Goal: Subscribe to service/newsletter

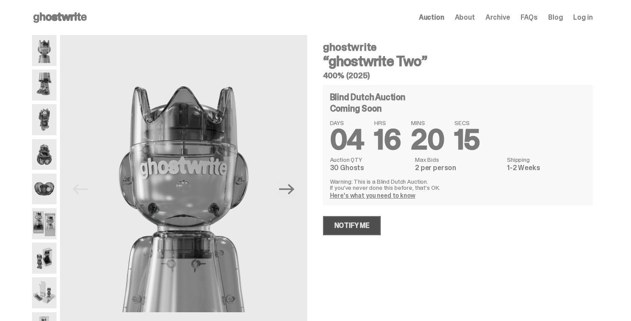
click at [371, 229] on link "Notify Me" at bounding box center [352, 225] width 58 height 19
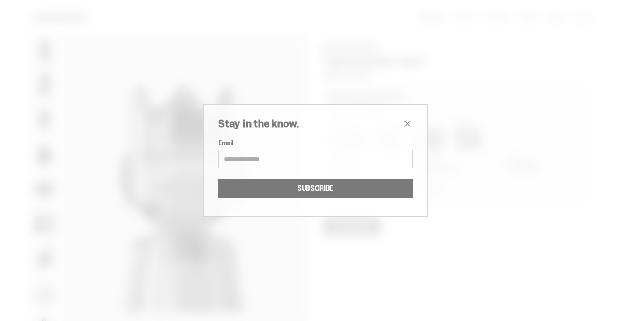
click at [338, 162] on input "Email" at bounding box center [315, 159] width 194 height 18
type input "**********"
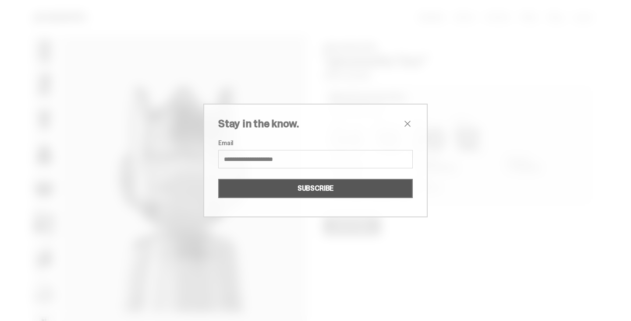
click at [325, 194] on button "SUBSCRIBE" at bounding box center [315, 188] width 194 height 19
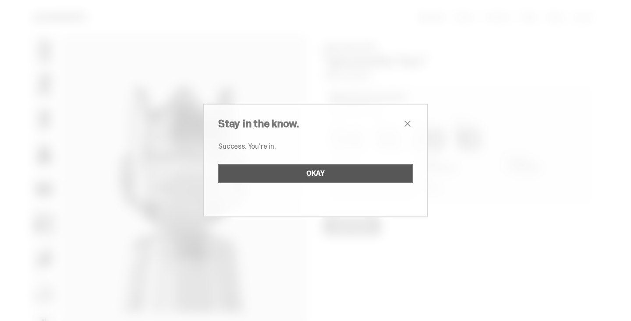
click at [343, 178] on button "OKAY" at bounding box center [315, 173] width 194 height 19
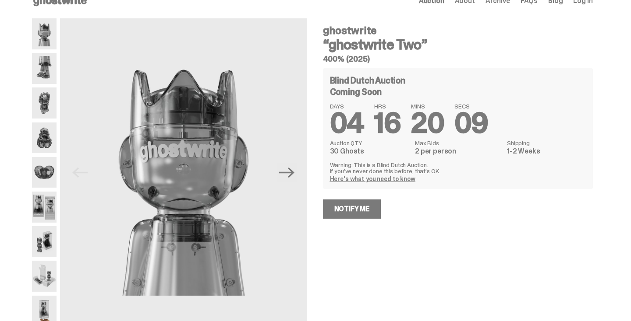
scroll to position [17, 0]
click at [288, 171] on icon "Next" at bounding box center [286, 172] width 15 height 15
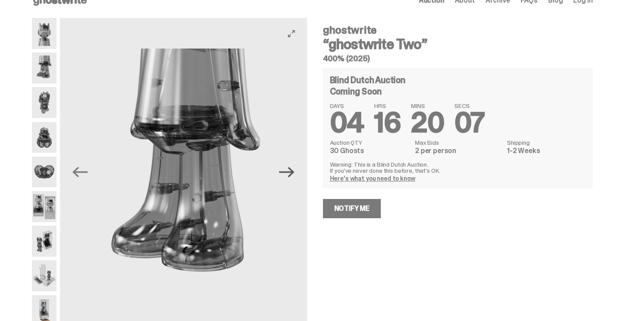
click at [288, 171] on icon "Next" at bounding box center [286, 172] width 15 height 15
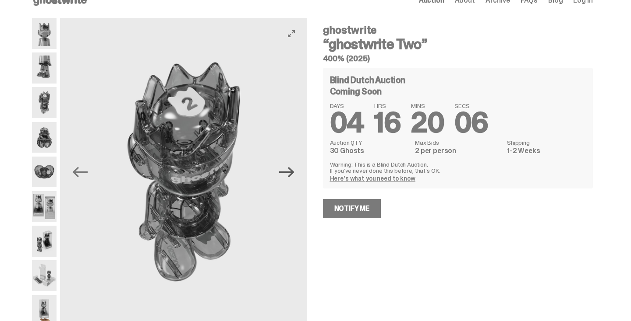
click at [288, 171] on icon "Next" at bounding box center [286, 172] width 15 height 15
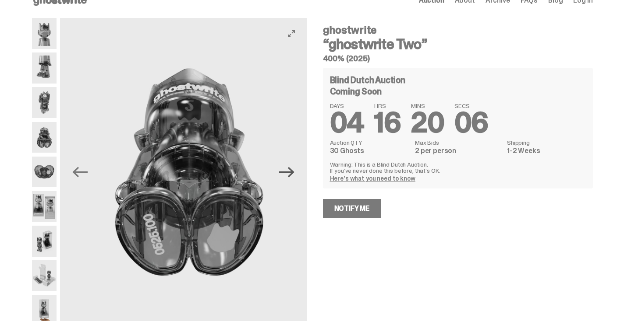
click at [288, 171] on icon "Next" at bounding box center [286, 172] width 15 height 15
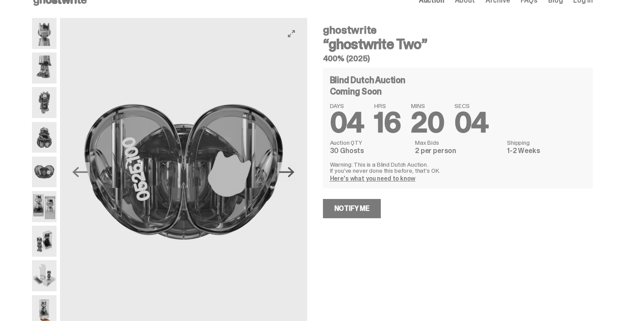
click at [288, 171] on icon "Next" at bounding box center [286, 172] width 15 height 15
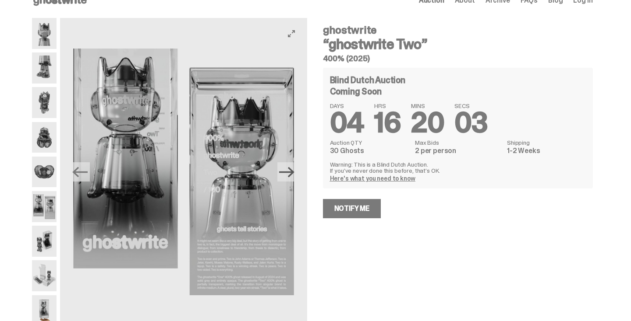
click at [288, 171] on icon "Next" at bounding box center [286, 172] width 15 height 15
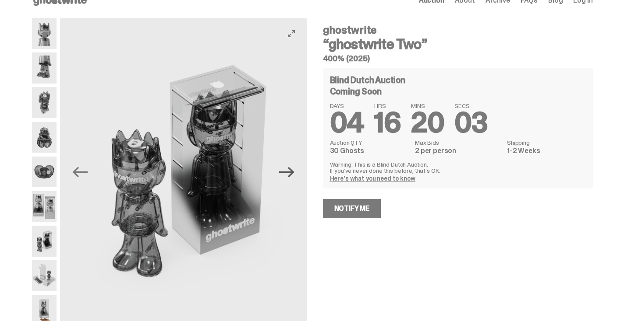
click at [288, 171] on icon "Next" at bounding box center [286, 172] width 15 height 15
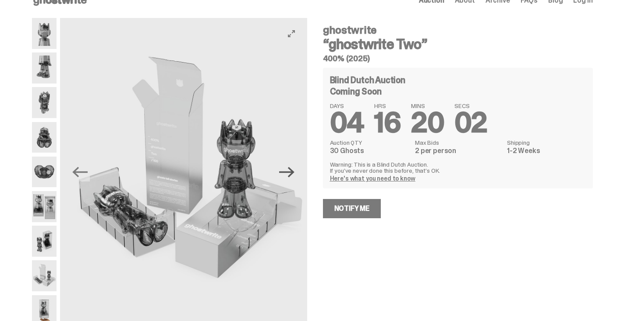
click at [288, 171] on icon "Next" at bounding box center [286, 172] width 15 height 15
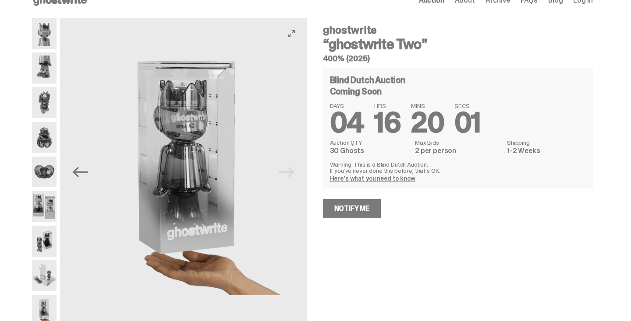
click at [288, 171] on img at bounding box center [187, 172] width 247 height 308
